Goal: Information Seeking & Learning: Learn about a topic

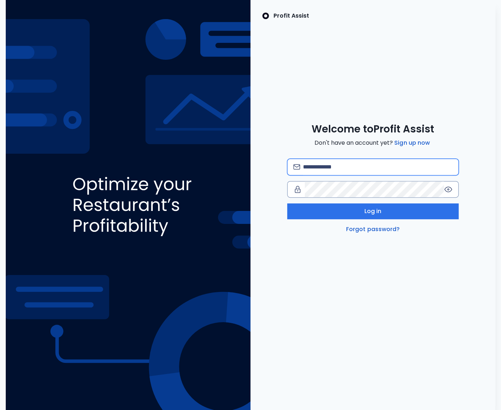
click at [321, 167] on input "email" at bounding box center [378, 167] width 150 height 16
type input "**********"
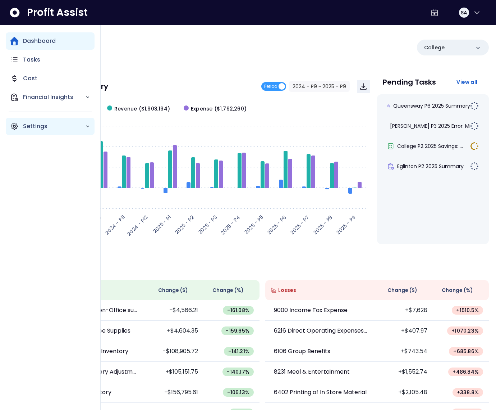
click at [25, 122] on p "Settings" at bounding box center [54, 126] width 62 height 9
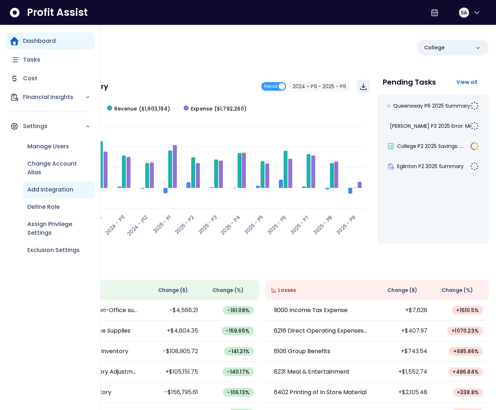
click at [44, 191] on p "Add Integration" at bounding box center [50, 189] width 46 height 9
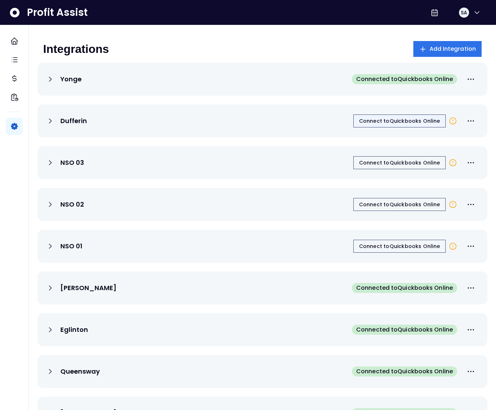
click at [400, 124] on button "Connect to Quickbooks Online" at bounding box center [399, 120] width 92 height 13
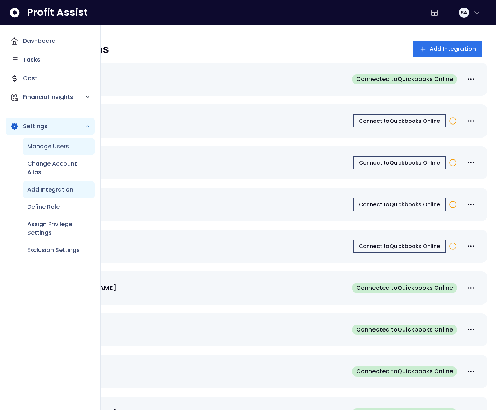
click at [34, 142] on p "Manage Users" at bounding box center [48, 146] width 42 height 9
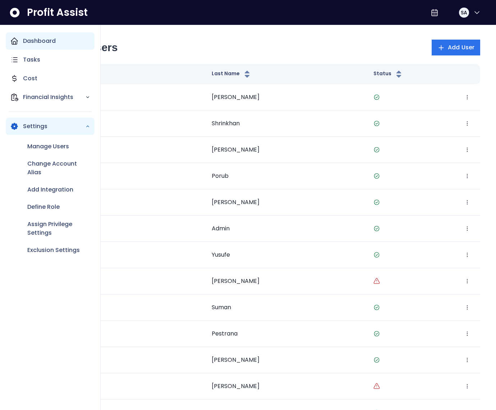
click at [18, 44] on icon "Main navigation" at bounding box center [14, 41] width 9 height 9
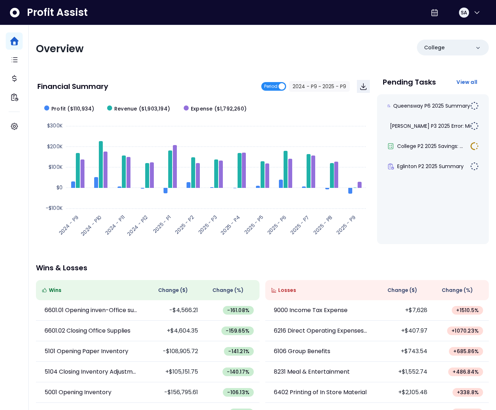
click at [277, 87] on span "Period" at bounding box center [270, 86] width 13 height 9
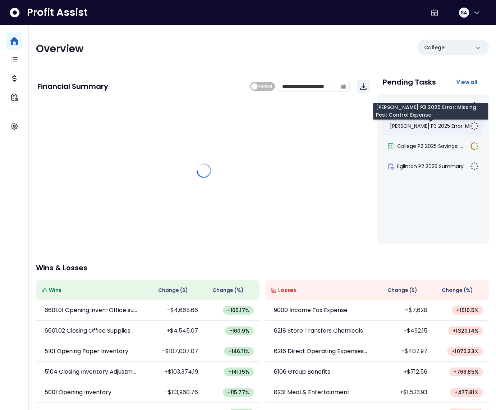
click at [442, 128] on span "[PERSON_NAME] P3 2025 Error: Mis..." at bounding box center [433, 125] width 86 height 7
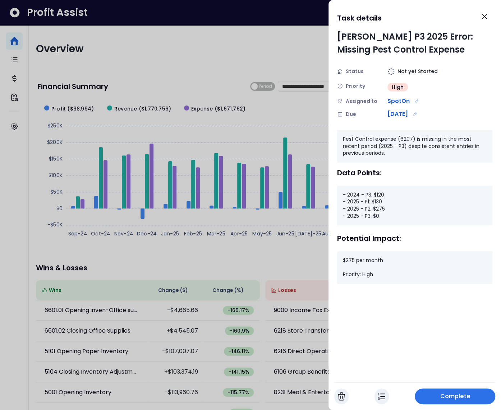
click at [66, 62] on div at bounding box center [250, 205] width 501 height 410
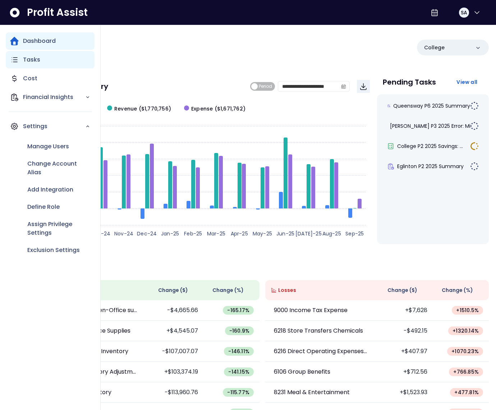
click at [16, 61] on icon "Main navigation" at bounding box center [14, 59] width 9 height 9
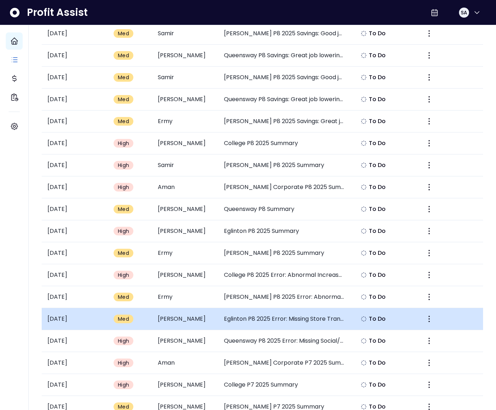
scroll to position [183, 0]
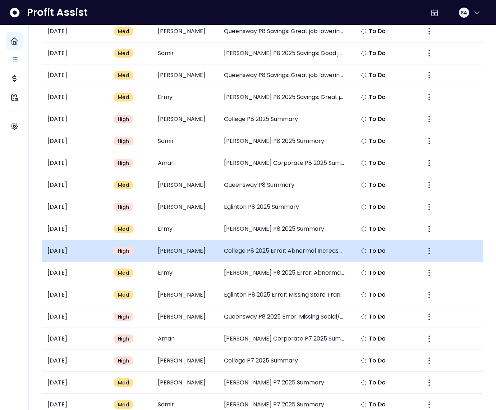
click at [262, 249] on td "College P8 2025 Error: Abnormal Increase in Rebates Revenue" at bounding box center [284, 251] width 132 height 22
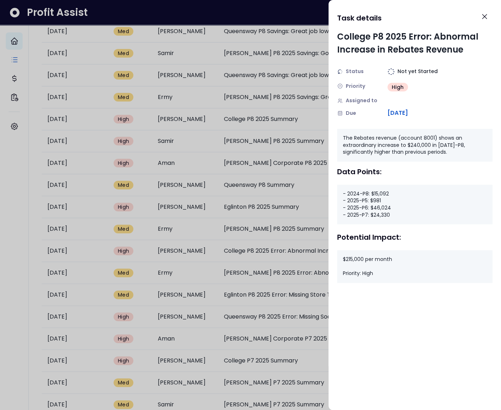
click at [412, 145] on div "The Rebates revenue (account 8001) shows an extraordinary increase to $240,000 …" at bounding box center [414, 145] width 155 height 33
click at [307, 191] on div at bounding box center [250, 205] width 501 height 410
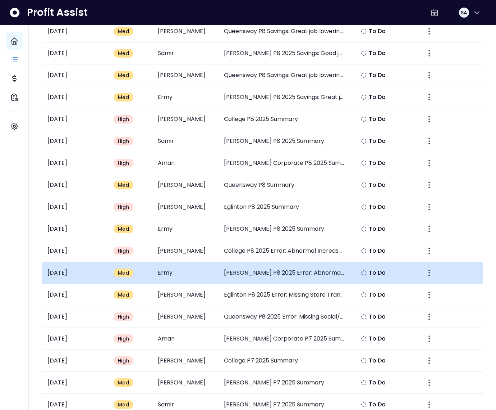
click at [314, 276] on td "[PERSON_NAME] P8 2025 Error: Abnormal Decrease in R&M Service Contracts" at bounding box center [284, 273] width 132 height 22
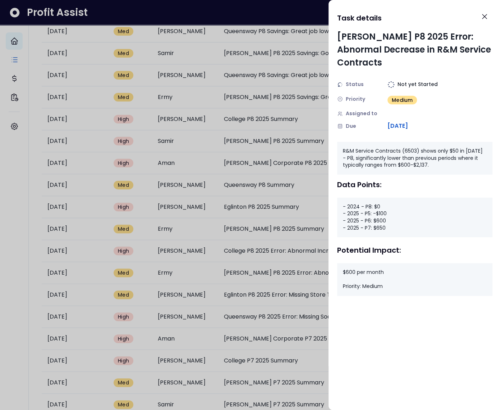
click at [378, 209] on div "- 2024 - P8: $0 - 2025 - P5: -$100 - 2025 - P6: $600 - 2025 - P7: $650" at bounding box center [414, 217] width 155 height 40
click at [379, 215] on div "- 2024 - P8: $0 - 2025 - P5: -$100 - 2025 - P6: $600 - 2025 - P7: $650" at bounding box center [414, 217] width 155 height 40
click at [452, 142] on div "R&M Service Contracts (6503) shows only $50 in [DATE] - P8, significantly lower…" at bounding box center [414, 158] width 155 height 33
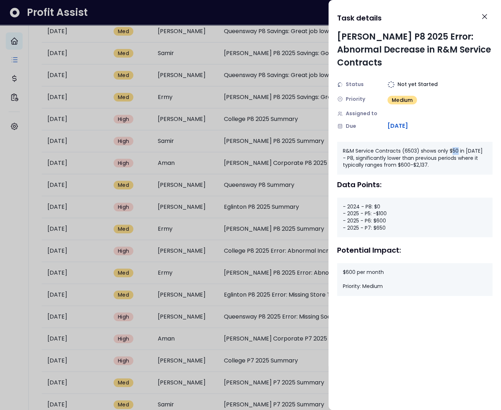
click at [452, 142] on div "R&M Service Contracts (6503) shows only $50 in [DATE] - P8, significantly lower…" at bounding box center [414, 158] width 155 height 33
click at [281, 150] on div at bounding box center [250, 205] width 501 height 410
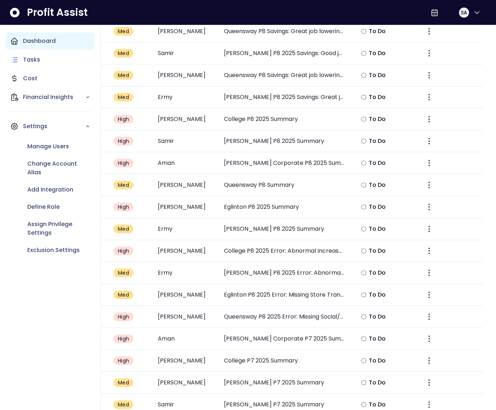
click at [16, 45] on icon "Main navigation" at bounding box center [14, 41] width 9 height 9
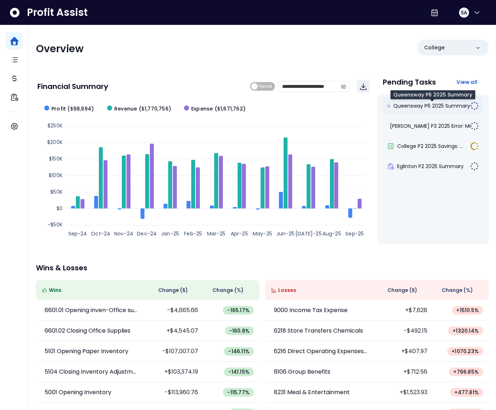
click at [427, 104] on span "Queensway P6 2025 Summary" at bounding box center [431, 105] width 77 height 7
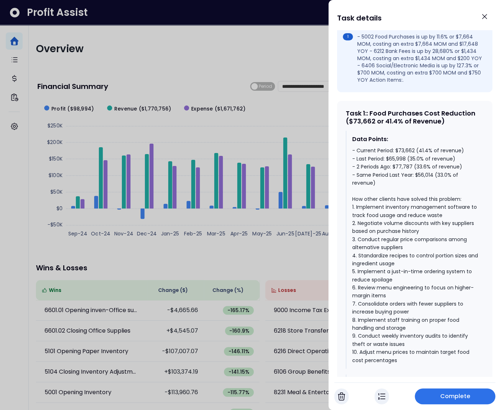
scroll to position [245, 0]
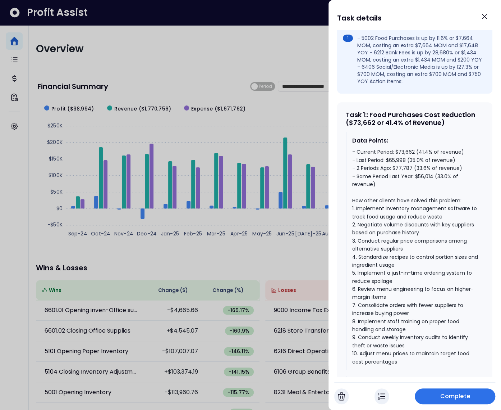
click at [419, 175] on div "- Current Period: $73,662 (41.4% of revenue) - Last Period: $65,998 (35.0% of r…" at bounding box center [415, 257] width 126 height 218
click at [415, 167] on div "- Current Period: $73,662 (41.4% of revenue) - Last Period: $65,998 (35.0% of r…" at bounding box center [415, 257] width 126 height 218
click at [423, 158] on div "- Current Period: $73,662 (41.4% of revenue) - Last Period: $65,998 (35.0% of r…" at bounding box center [415, 257] width 126 height 218
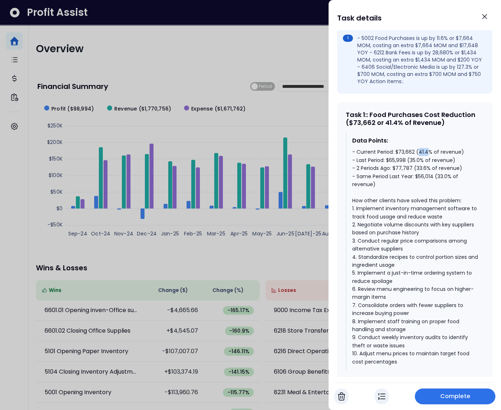
click at [423, 158] on div "- Current Period: $73,662 (41.4% of revenue) - Last Period: $65,998 (35.0% of r…" at bounding box center [415, 257] width 126 height 218
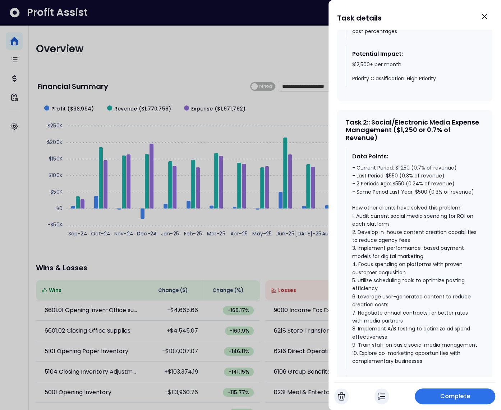
scroll to position [598, 0]
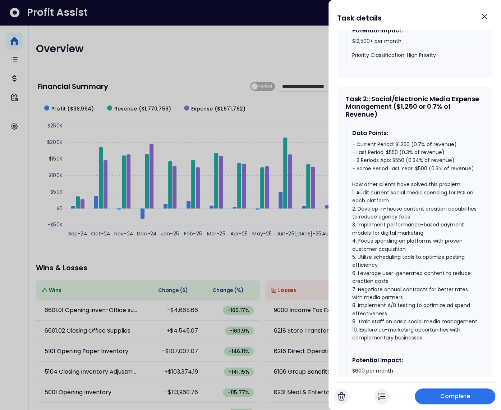
click at [420, 173] on div "- Current Period: $1,250 (0.7% of revenue) - Last Period: $550 (0.3% of revenue…" at bounding box center [415, 240] width 126 height 201
click at [403, 168] on div "- Current Period: $1,250 (0.7% of revenue) - Last Period: $550 (0.3% of revenue…" at bounding box center [415, 240] width 126 height 201
click at [402, 152] on div "- Current Period: $1,250 (0.7% of revenue) - Last Period: $550 (0.3% of revenue…" at bounding box center [415, 240] width 126 height 201
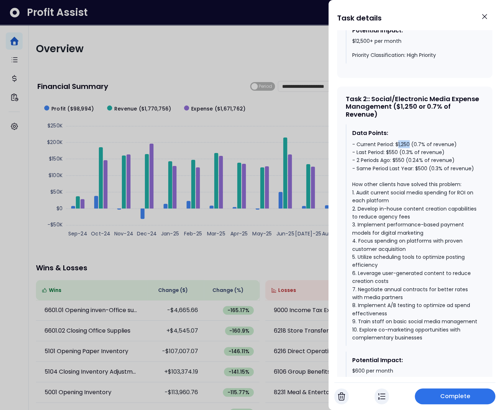
click at [402, 152] on div "- Current Period: $1,250 (0.7% of revenue) - Last Period: $550 (0.3% of revenue…" at bounding box center [415, 240] width 126 height 201
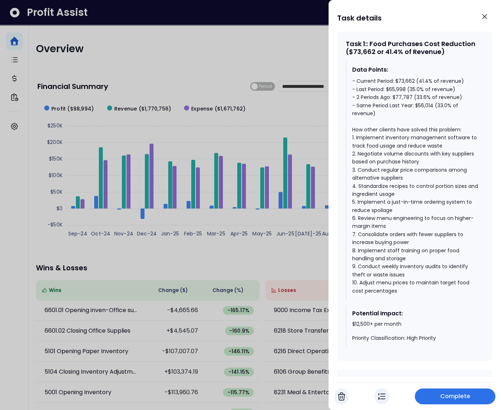
scroll to position [315, 0]
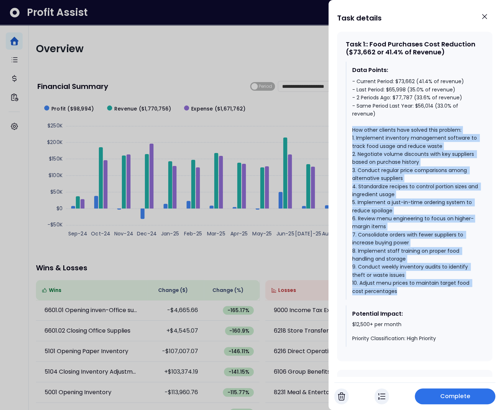
drag, startPoint x: 383, startPoint y: 293, endPoint x: 346, endPoint y: 137, distance: 161.2
click at [346, 137] on div "Data Points: - Current Period: $73,662 (41.4% of revenue) - Last Period: $65,99…" at bounding box center [415, 180] width 138 height 238
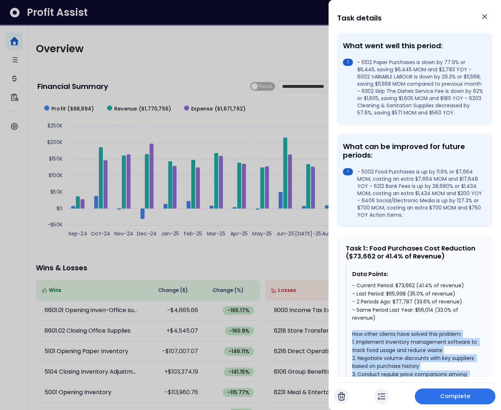
scroll to position [0, 0]
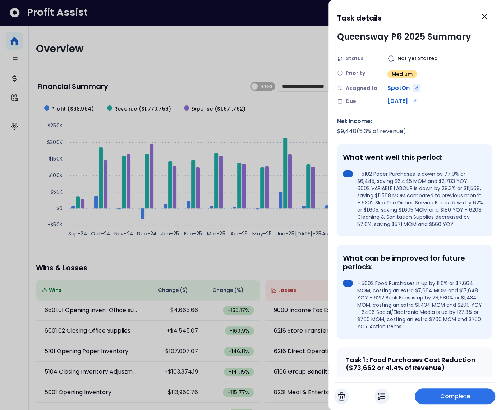
click at [418, 88] on icon "Edit assignment" at bounding box center [416, 88] width 5 height 5
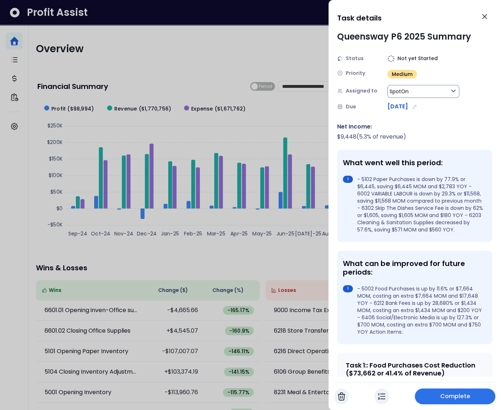
click at [412, 94] on button "SpotOn" at bounding box center [424, 91] width 72 height 13
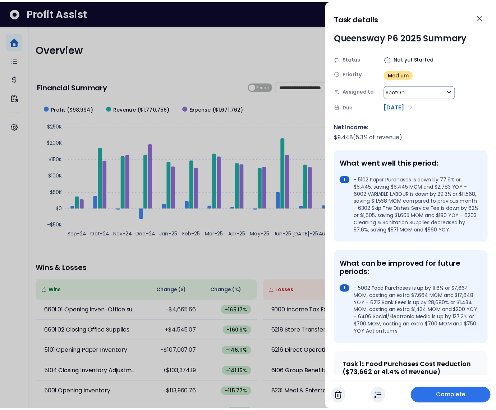
scroll to position [165, 0]
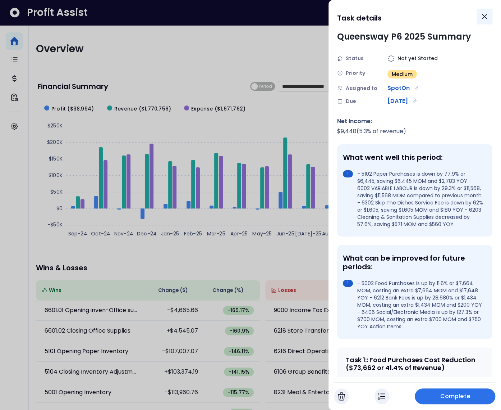
click at [488, 14] on icon "Close" at bounding box center [484, 16] width 9 height 9
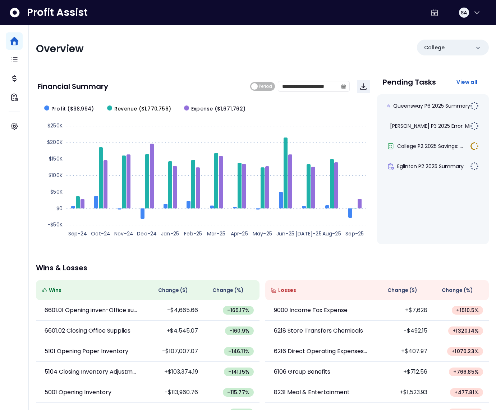
click at [130, 111] on span "Revenue ($1,770,756)" at bounding box center [142, 109] width 57 height 8
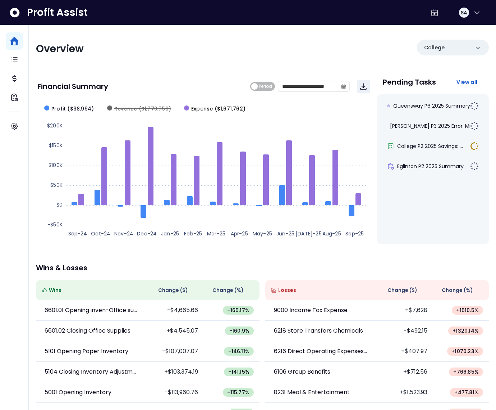
click at [206, 110] on span "Expense ($1,671,762)" at bounding box center [218, 109] width 54 height 8
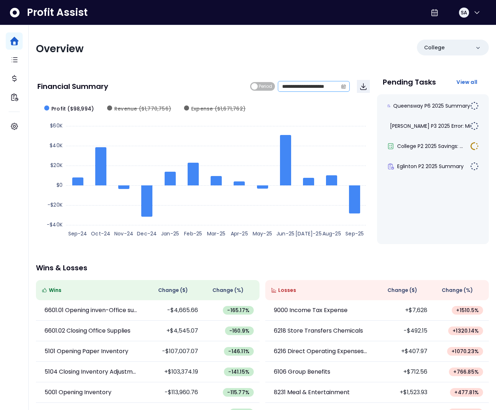
click at [342, 82] on span at bounding box center [344, 86] width 12 height 10
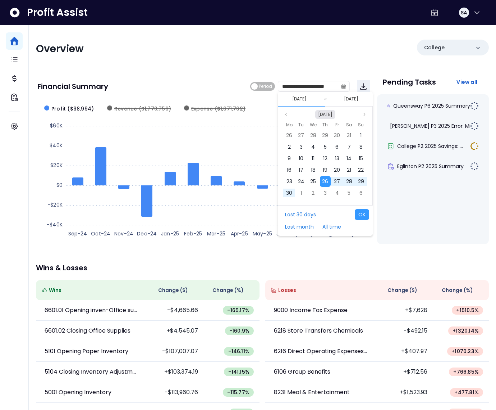
click at [325, 114] on button "[DATE]" at bounding box center [325, 114] width 20 height 9
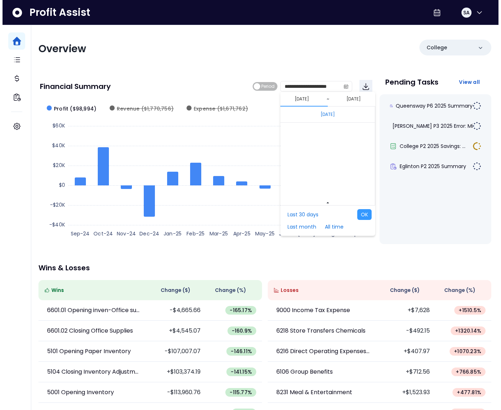
scroll to position [4815, 0]
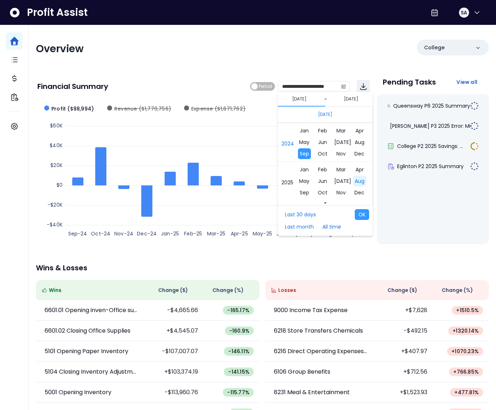
click at [354, 181] on span "Aug" at bounding box center [359, 180] width 13 height 11
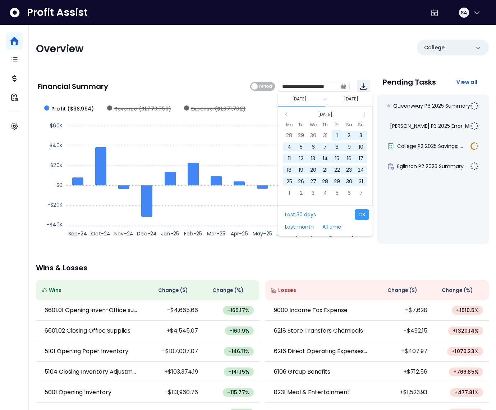
click at [339, 137] on div "1" at bounding box center [337, 135] width 11 height 11
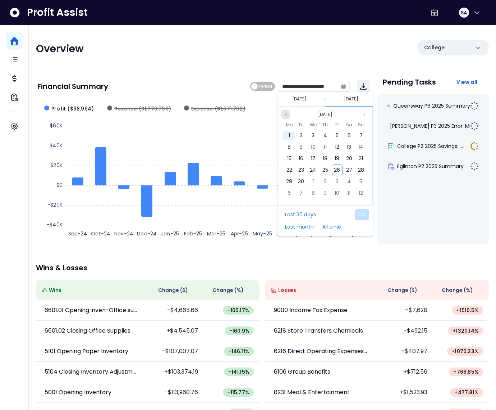
click at [288, 113] on icon "page previous" at bounding box center [286, 114] width 4 height 4
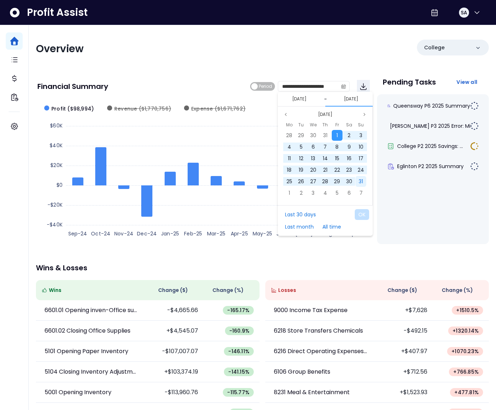
click at [357, 179] on div "31" at bounding box center [361, 181] width 11 height 11
click at [365, 215] on button "OK" at bounding box center [362, 214] width 14 height 11
type input "**********"
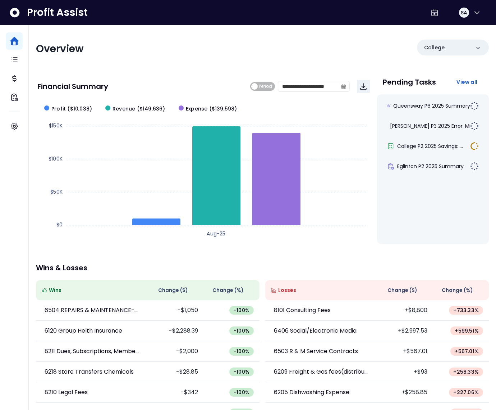
click at [392, 291] on span "Change ( $ )" at bounding box center [403, 290] width 30 height 8
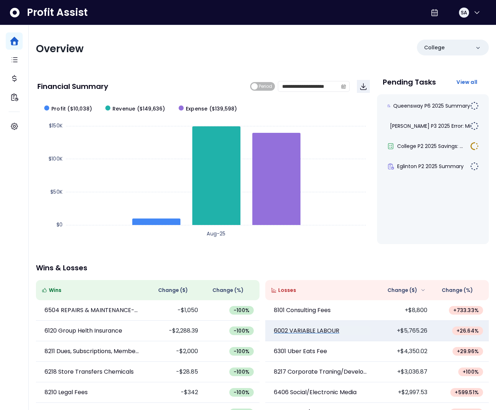
click at [325, 329] on p "6002 VARIABLE LABOUR" at bounding box center [306, 330] width 65 height 9
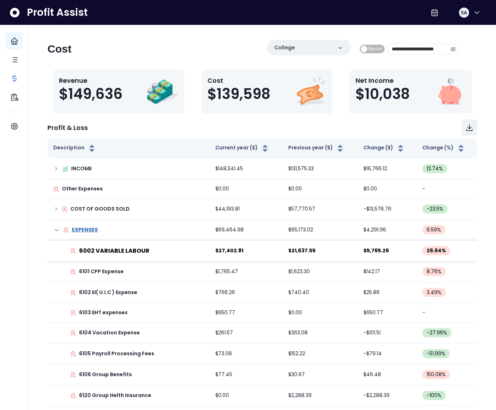
click at [124, 248] on p "6002 VARIABLE LABOUR" at bounding box center [114, 250] width 70 height 9
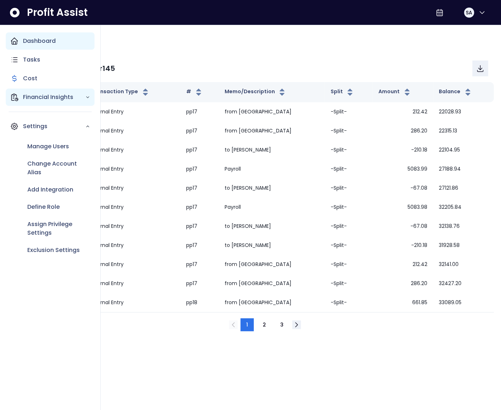
click at [15, 97] on icon "Main navigation" at bounding box center [14, 97] width 9 height 9
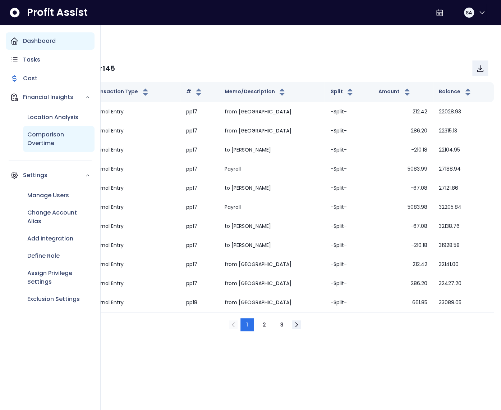
click at [27, 134] on p "Comparison Overtime" at bounding box center [58, 138] width 63 height 17
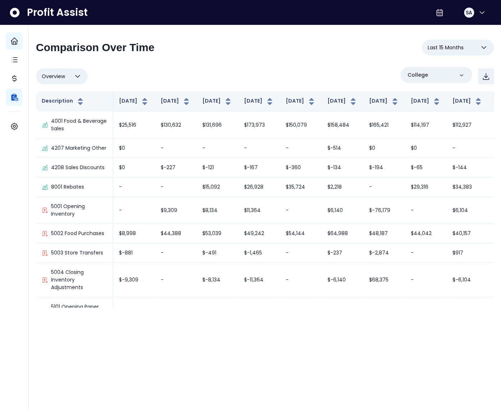
click at [160, 83] on div "Overview Overview % of cost % of sales % of budget ******** College" at bounding box center [265, 76] width 458 height 19
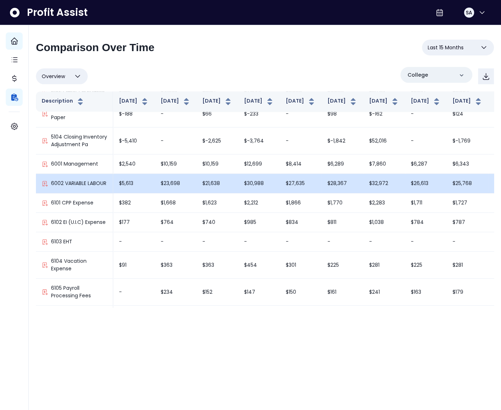
click at [217, 193] on td "$21,638" at bounding box center [218, 183] width 42 height 19
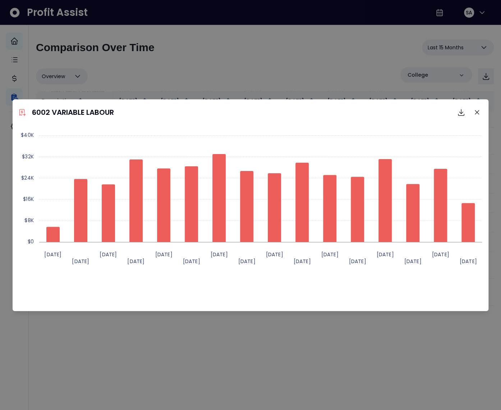
click at [479, 112] on button "Close" at bounding box center [477, 112] width 12 height 12
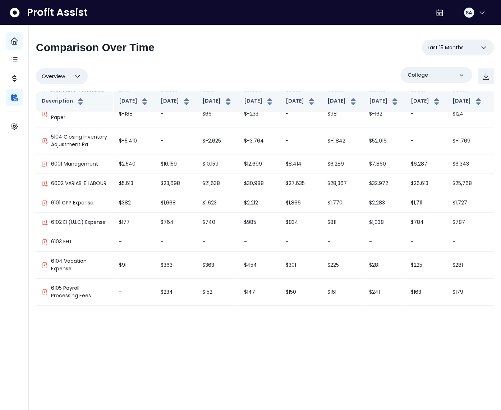
click at [68, 72] on button "Overview" at bounding box center [62, 76] width 52 height 16
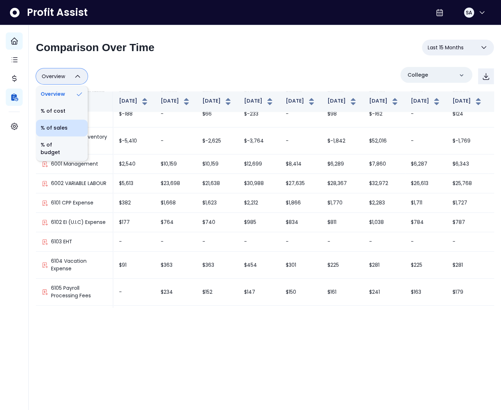
click at [55, 129] on li "% of sales" at bounding box center [62, 127] width 52 height 17
type input "*********"
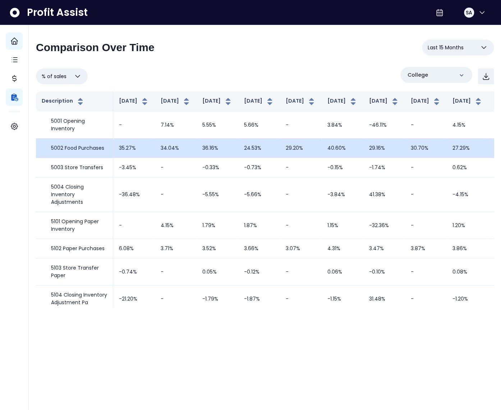
scroll to position [165, 0]
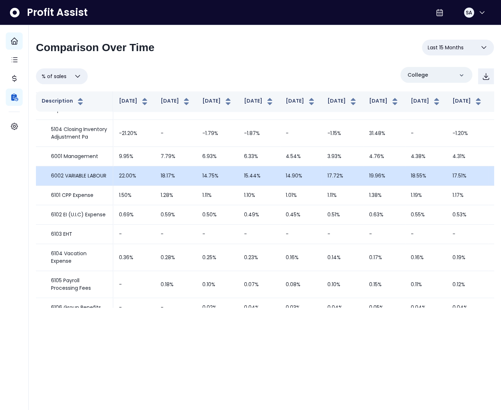
click at [197, 186] on td "14.75%" at bounding box center [218, 175] width 42 height 19
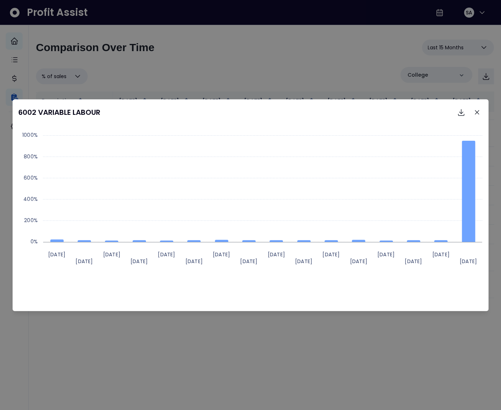
click at [482, 110] on button "Close" at bounding box center [477, 112] width 12 height 12
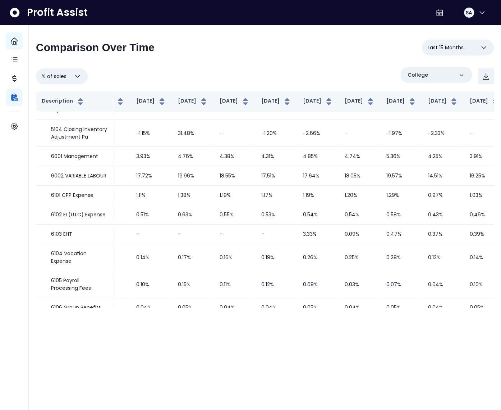
scroll to position [165, 194]
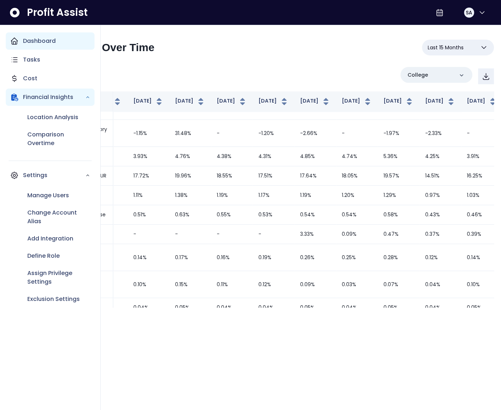
click at [12, 41] on icon "Main navigation" at bounding box center [14, 41] width 6 height 6
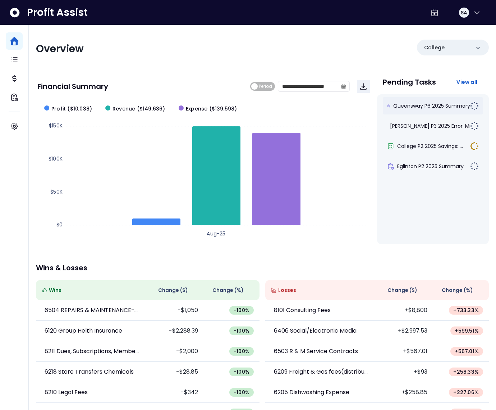
click at [414, 99] on div "Queensway P6 2025 Summary" at bounding box center [433, 105] width 100 height 17
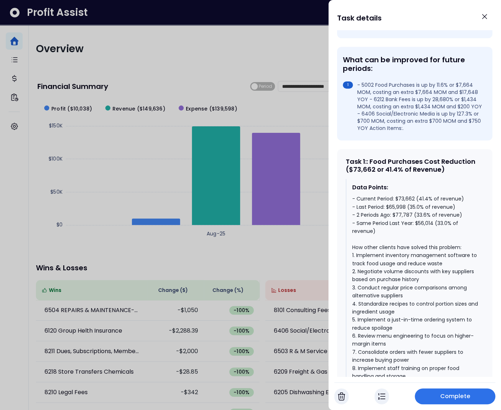
scroll to position [198, 0]
drag, startPoint x: 462, startPoint y: 219, endPoint x: 346, endPoint y: 220, distance: 116.9
click at [346, 220] on div "Data Points: - Current Period: $73,662 (41.4% of revenue) - Last Period: $65,99…" at bounding box center [415, 297] width 138 height 238
click at [468, 217] on div "- Current Period: $73,662 (41.4% of revenue) - Last Period: $65,998 (35.0% of r…" at bounding box center [415, 303] width 126 height 218
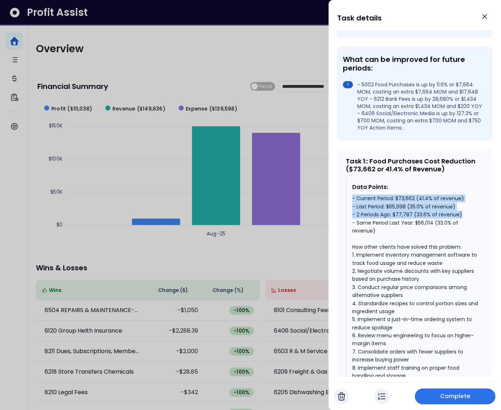
drag, startPoint x: 465, startPoint y: 220, endPoint x: 351, endPoint y: 202, distance: 115.8
click at [351, 202] on div "Data Points: - Current Period: $73,662 (41.4% of revenue) - Last Period: $65,99…" at bounding box center [415, 297] width 138 height 238
